Goal: Navigation & Orientation: Find specific page/section

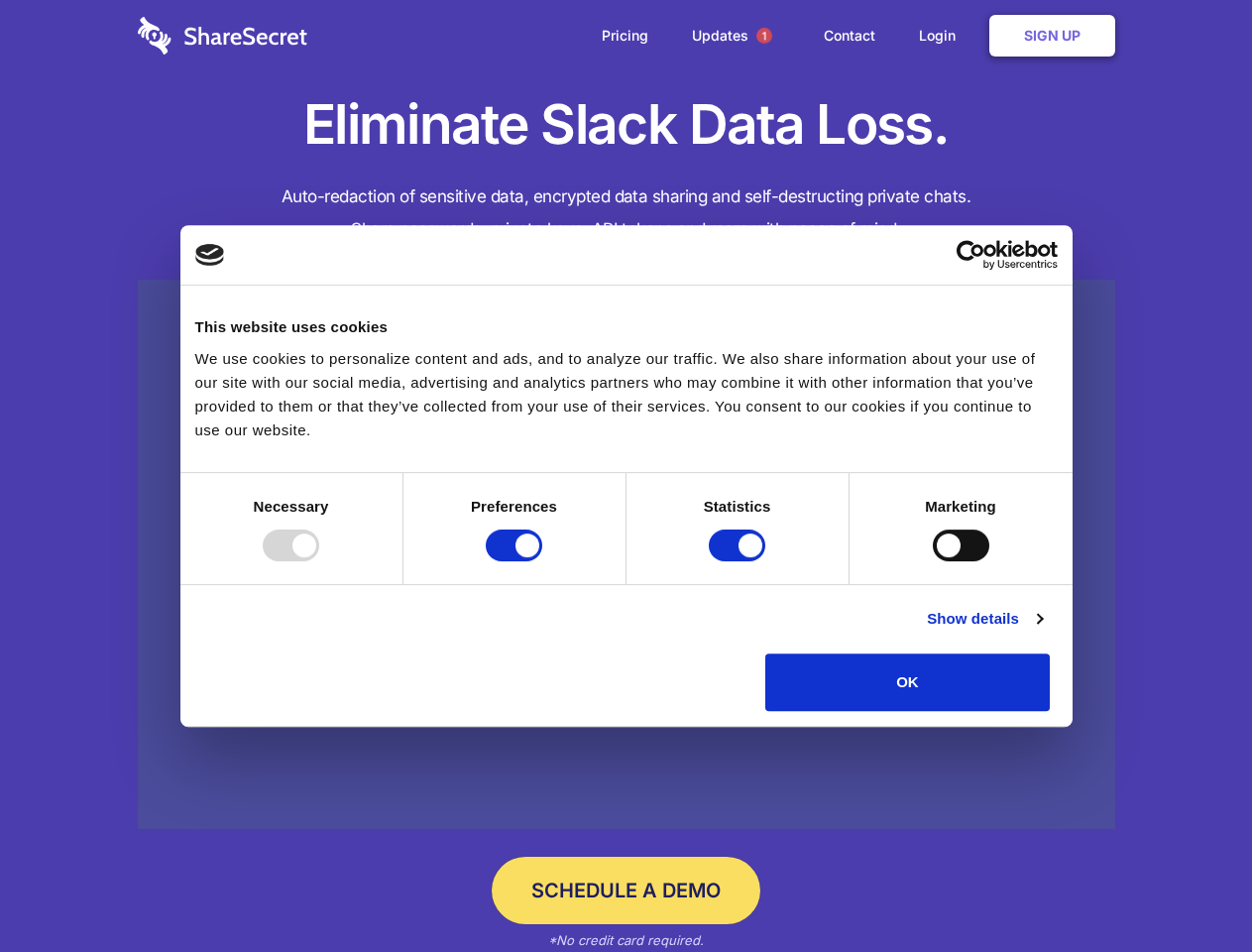
click at [319, 561] on div at bounding box center [291, 545] width 57 height 32
click at [542, 561] on input "Preferences" at bounding box center [513, 545] width 57 height 32
checkbox input "false"
click at [740, 561] on input "Statistics" at bounding box center [737, 545] width 57 height 32
checkbox input "false"
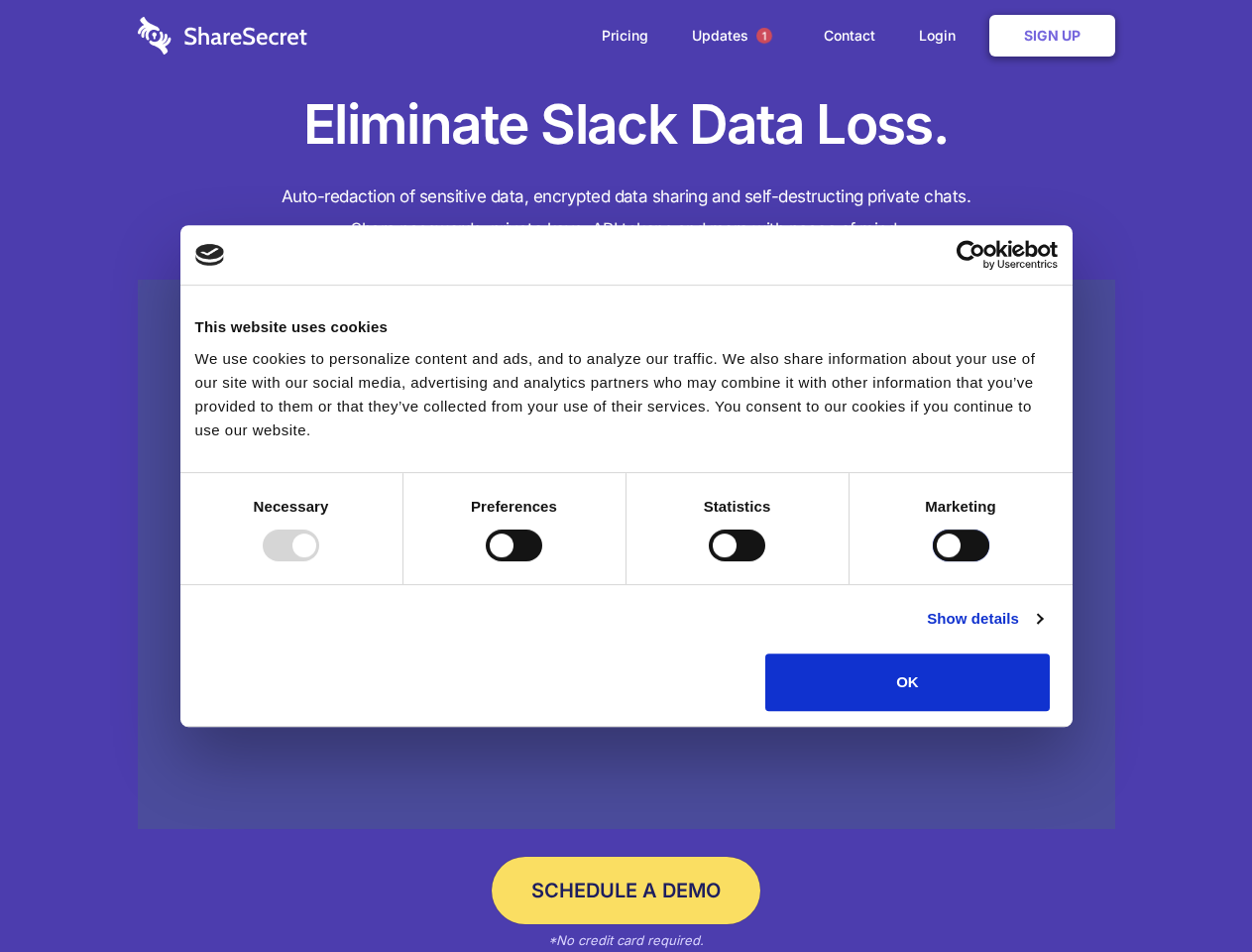
click at [933, 561] on input "Marketing" at bounding box center [961, 545] width 57 height 32
checkbox input "true"
click at [1042, 631] on link "Show details" at bounding box center [984, 619] width 115 height 24
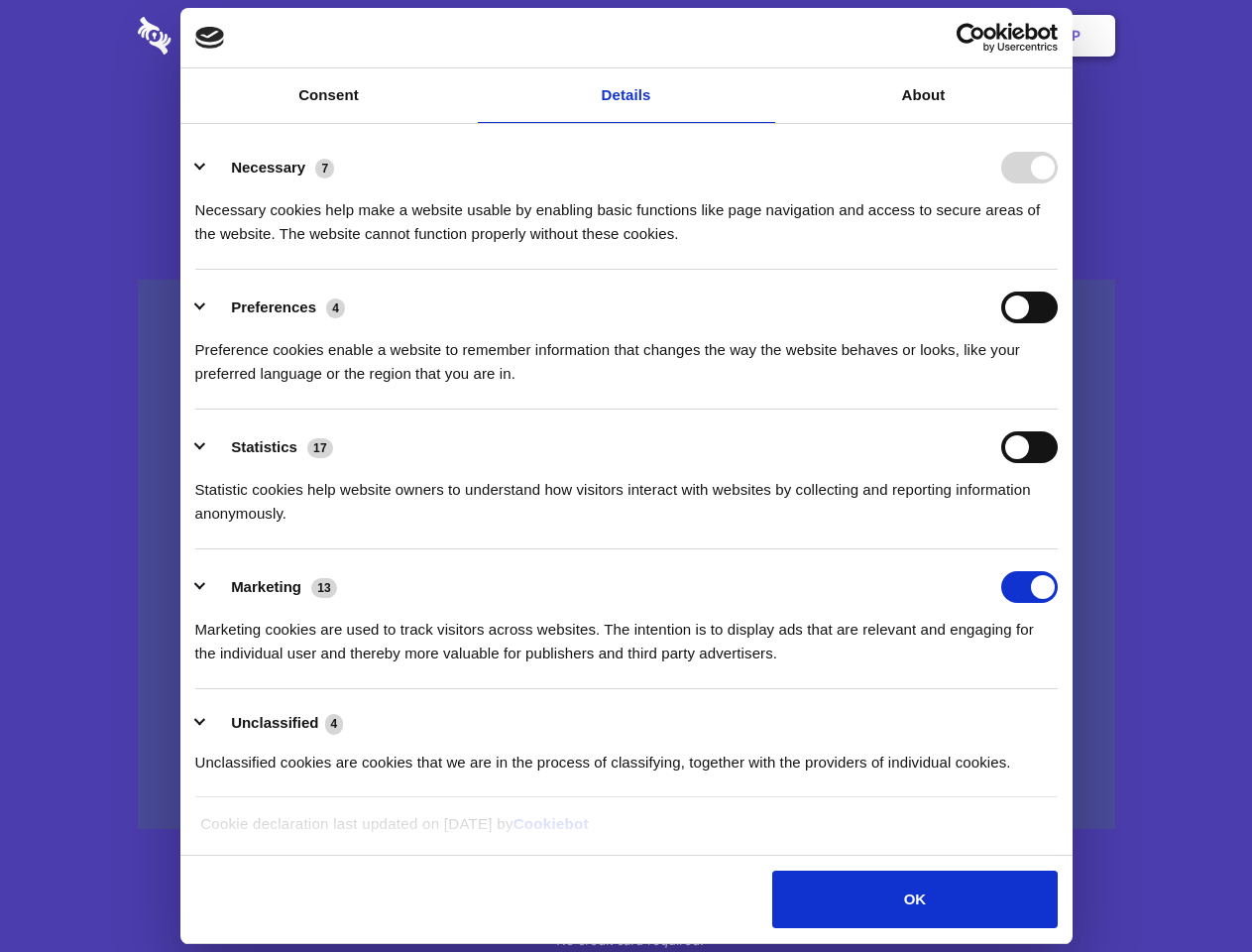
click at [1058, 270] on li "Necessary 7 Necessary cookies help make a website usable by enabling basic func…" at bounding box center [626, 199] width 862 height 140
click at [764, 36] on span "1" at bounding box center [765, 36] width 16 height 16
